Goal: Information Seeking & Learning: Find specific page/section

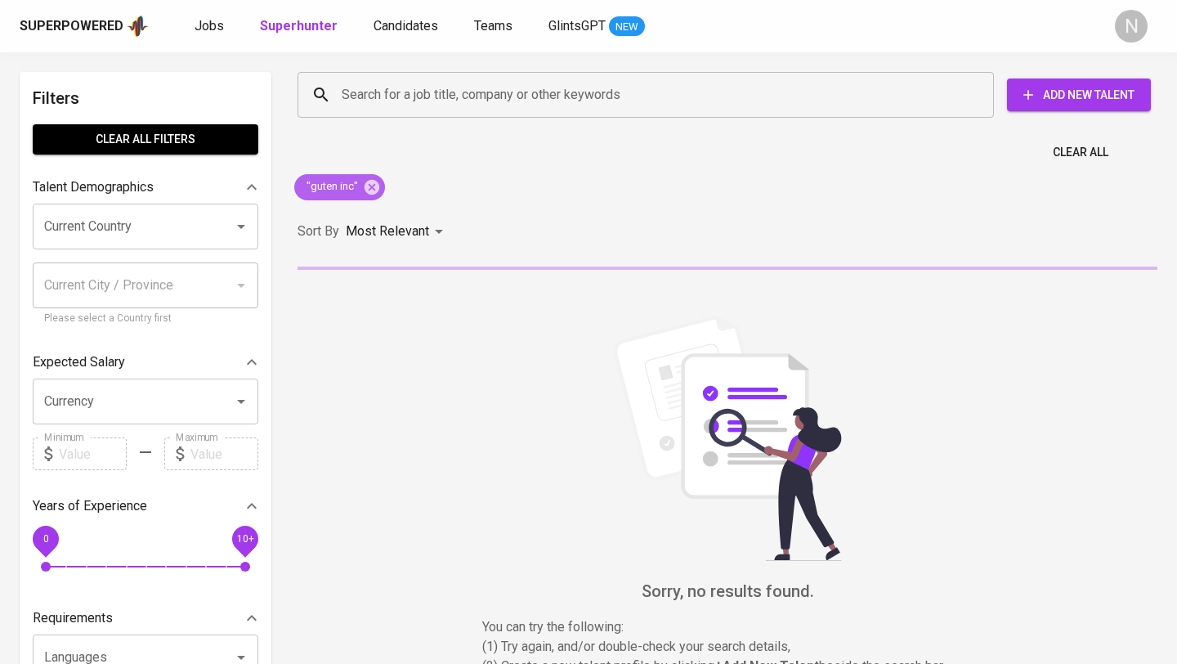
click at [368, 187] on icon at bounding box center [372, 186] width 15 height 15
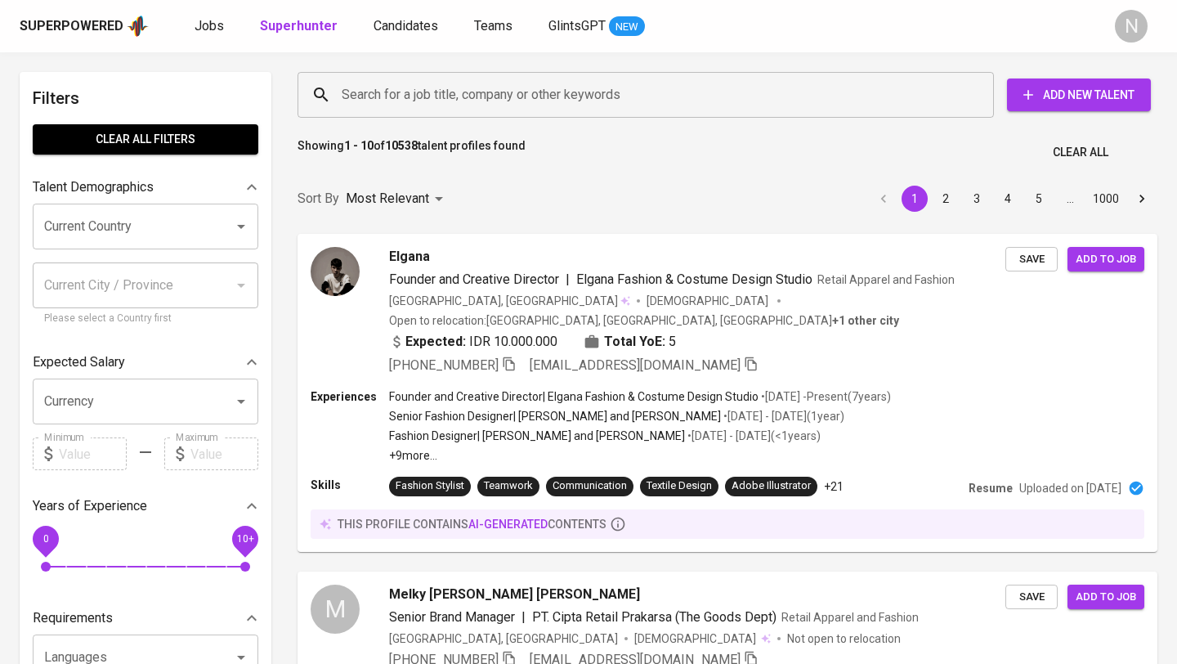
click at [391, 93] on input "Search for a job title, company or other keywords" at bounding box center [650, 94] width 624 height 31
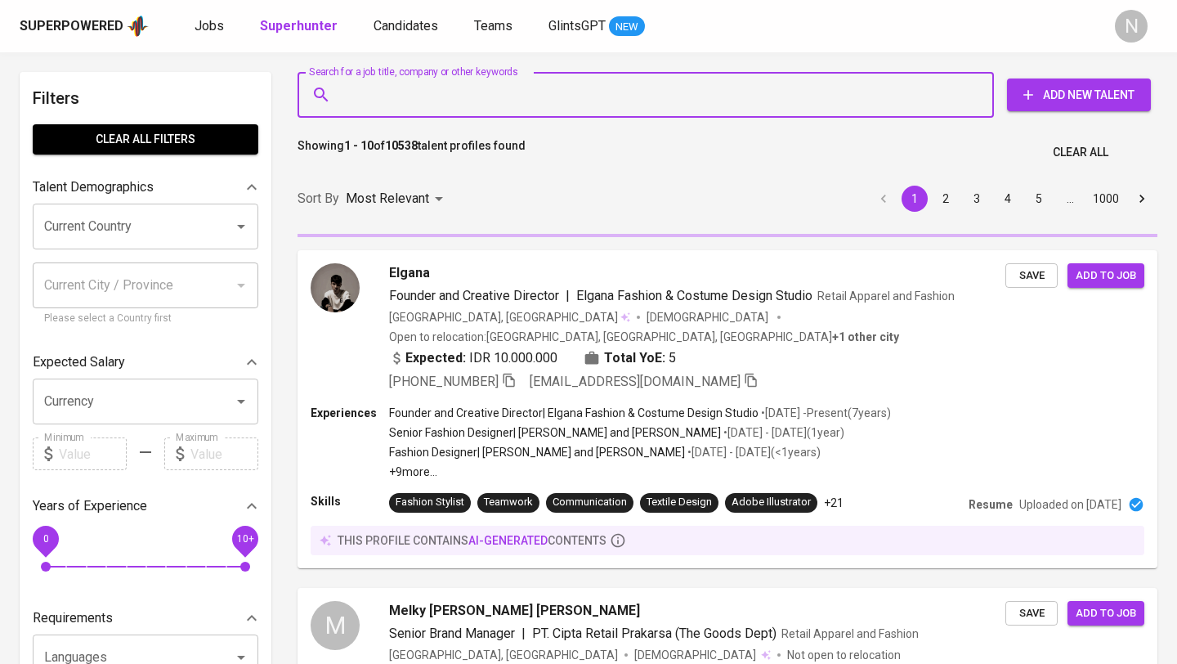
click at [403, 92] on input "Search for a job title, company or other keywords" at bounding box center [650, 94] width 624 height 31
paste input "[EMAIL_ADDRESS][DOMAIN_NAME]"
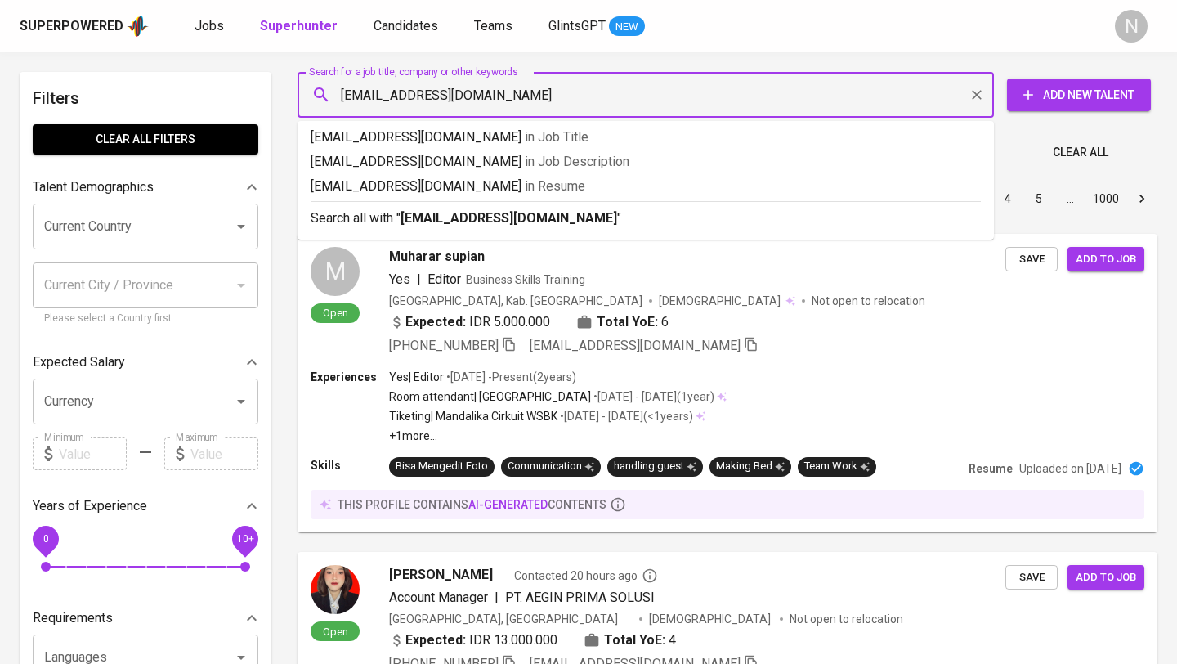
type input "[EMAIL_ADDRESS][DOMAIN_NAME]"
click at [549, 83] on input "Search for a job title, company or other keywords" at bounding box center [650, 94] width 624 height 31
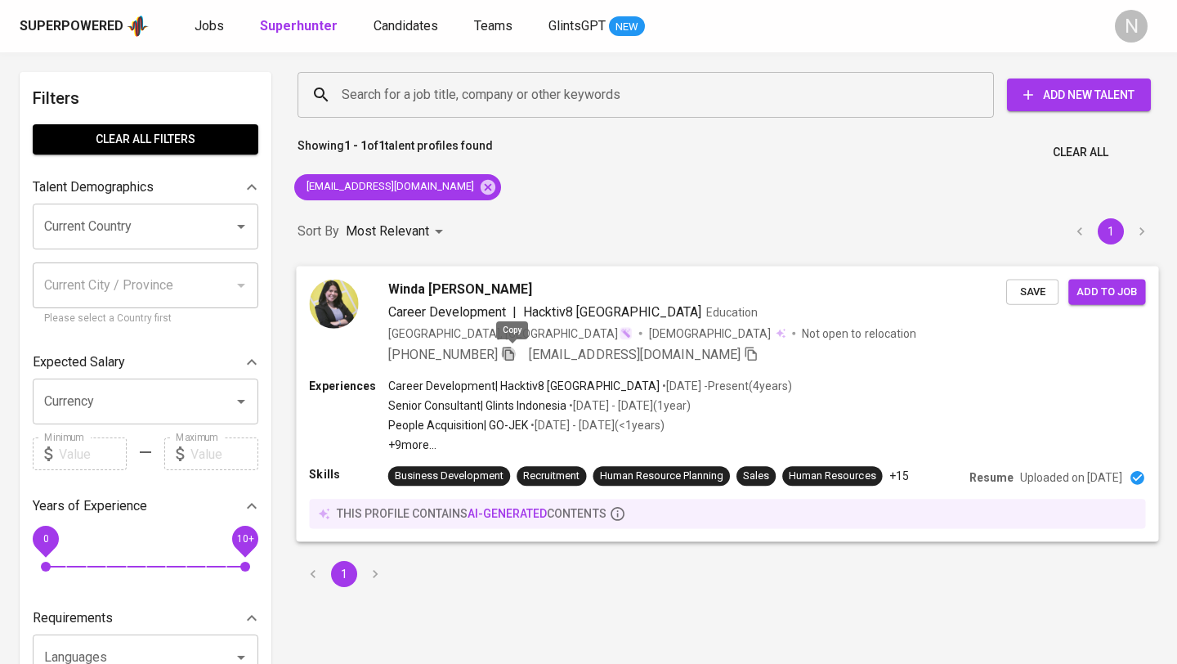
click at [514, 352] on icon "button" at bounding box center [508, 354] width 11 height 14
